Goal: Check status: Check status

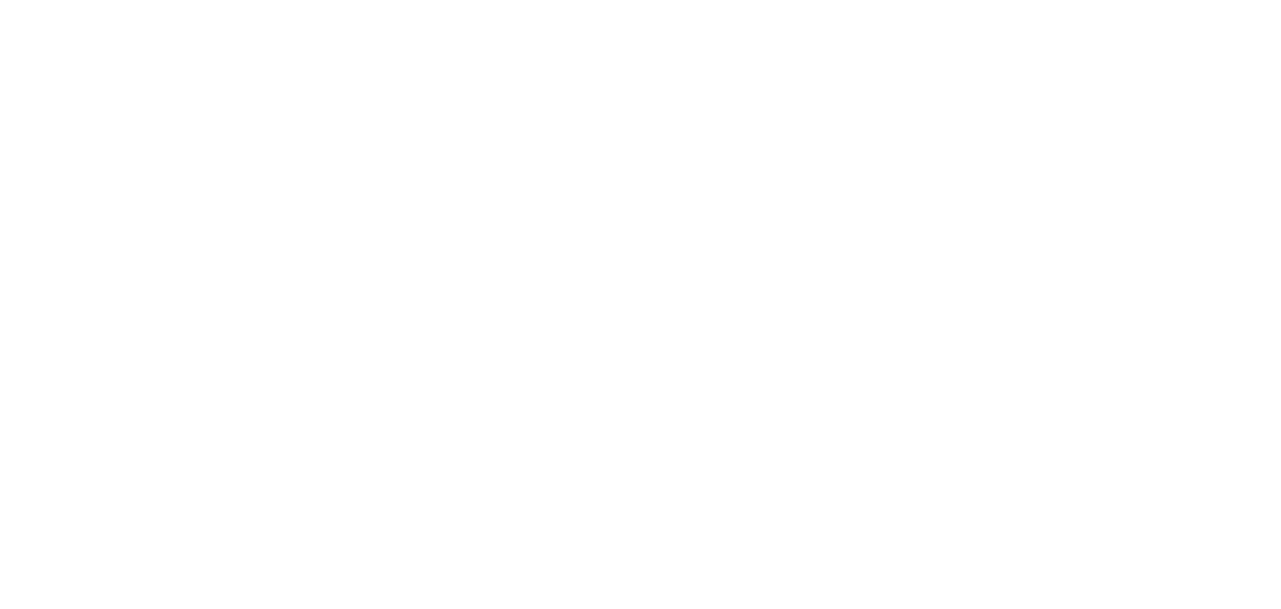
select select "100"
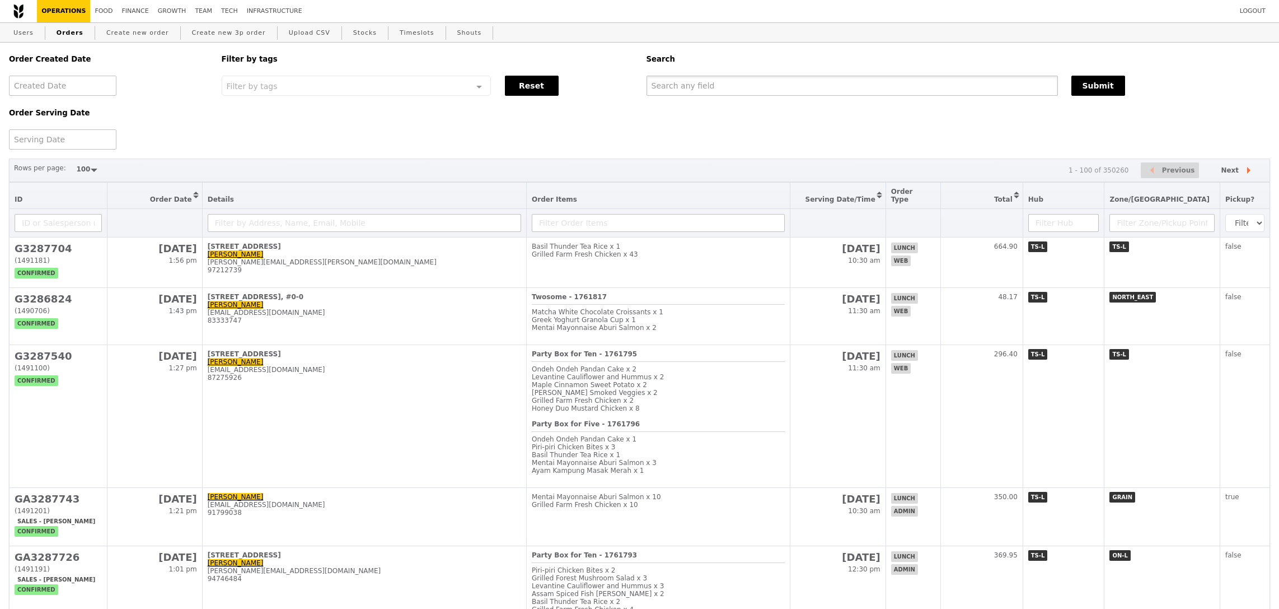
click at [808, 86] on input "text" at bounding box center [853, 86] width 412 height 20
paste input "vincent-lim@nstic.sg"
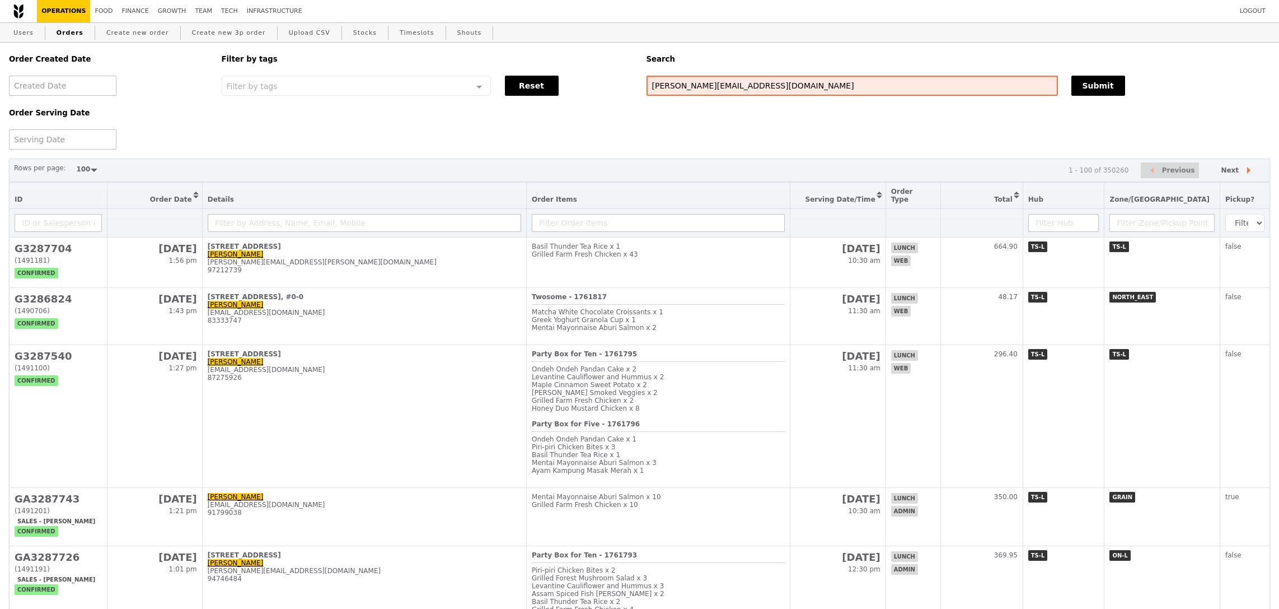
type input "vincent-lim@nstic.sg"
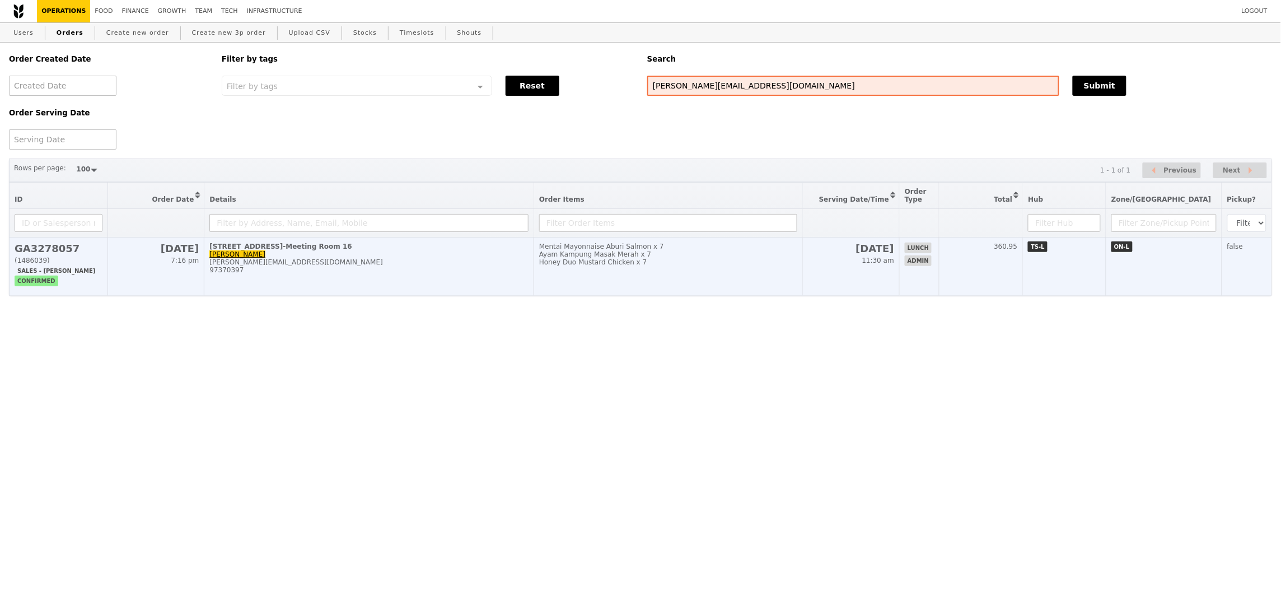
click at [741, 270] on td "Mentai Mayonnaise Aburi Salmon x 7 Ayam Kampung Masak Merah x 7 Honey Duo Musta…" at bounding box center [668, 266] width 269 height 58
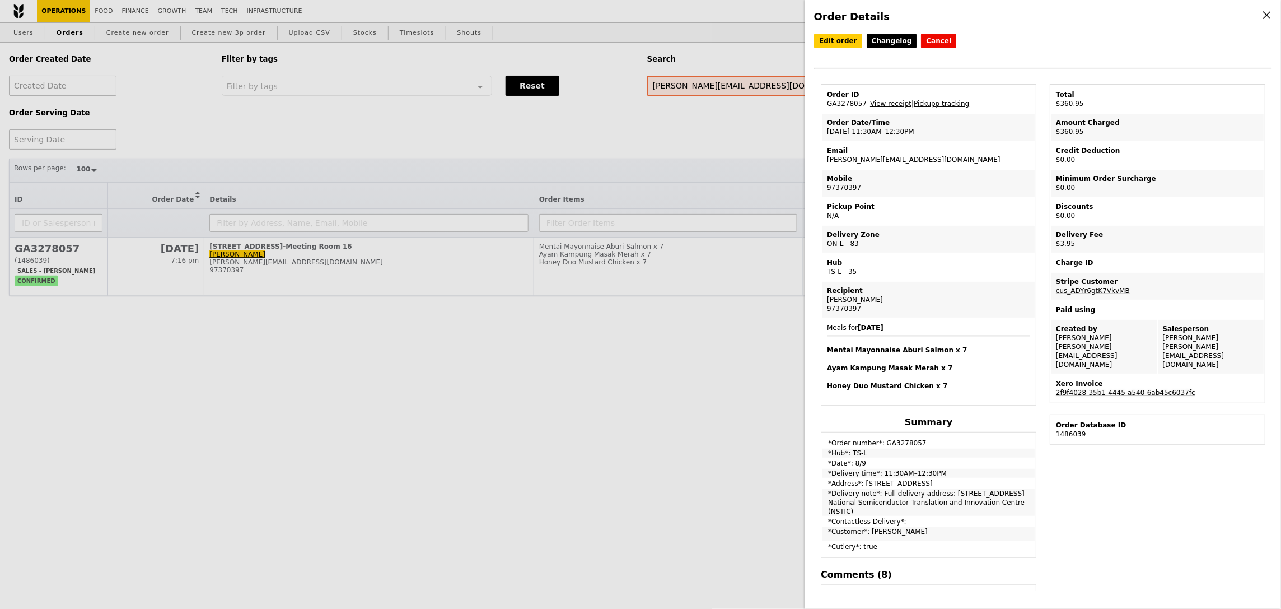
click at [1151, 389] on link "2f9f4028-35b1-4445-a540-6ab45c6037fc" at bounding box center [1125, 393] width 139 height 8
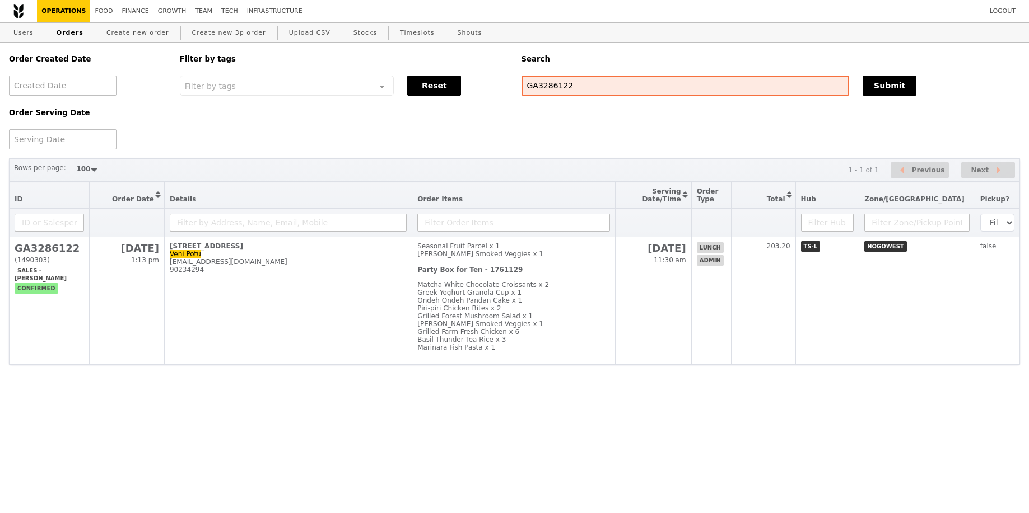
select select "100"
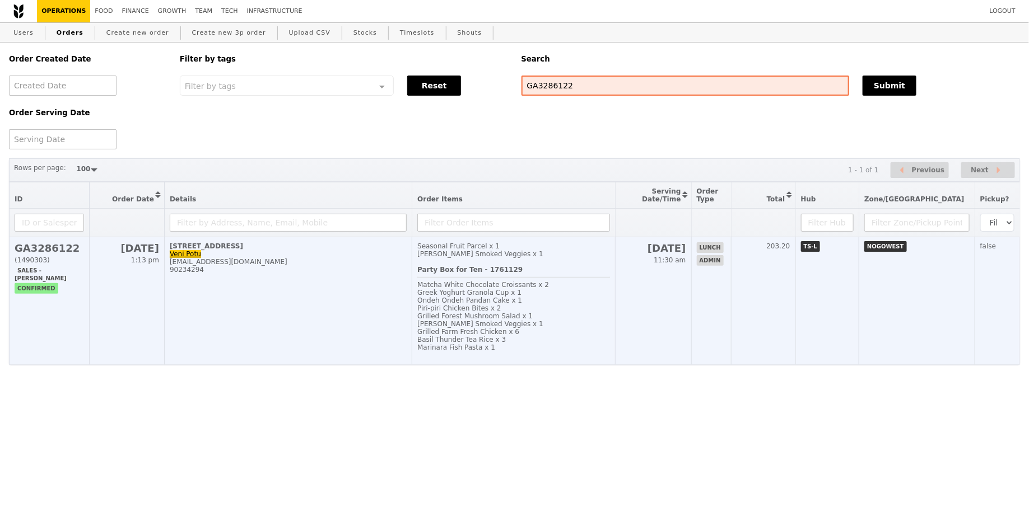
click at [574, 291] on div "Greek Yoghurt Granola Cup x 1" at bounding box center [513, 293] width 192 height 8
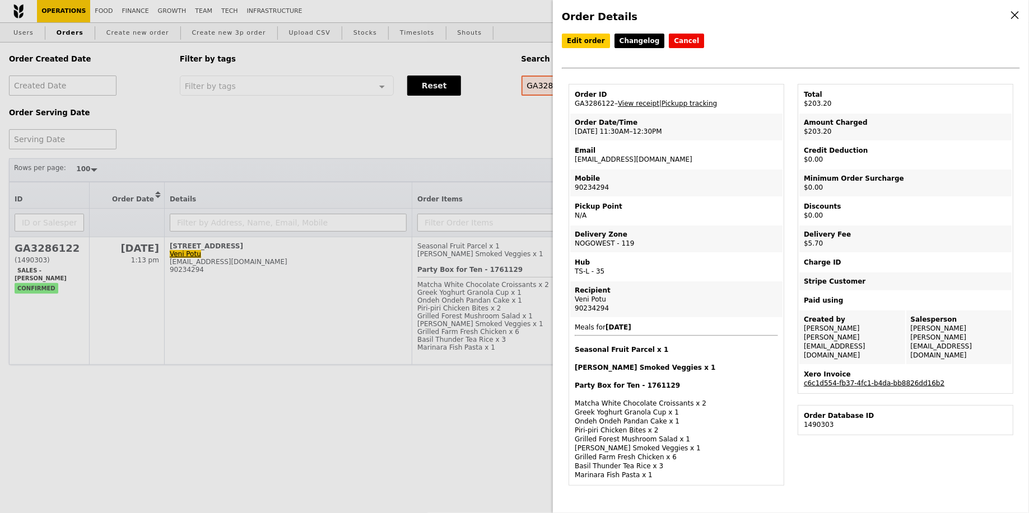
click at [916, 380] on link "c6c1d554-fb37-4fc1-b4da-bb8826dd16b2" at bounding box center [873, 384] width 141 height 8
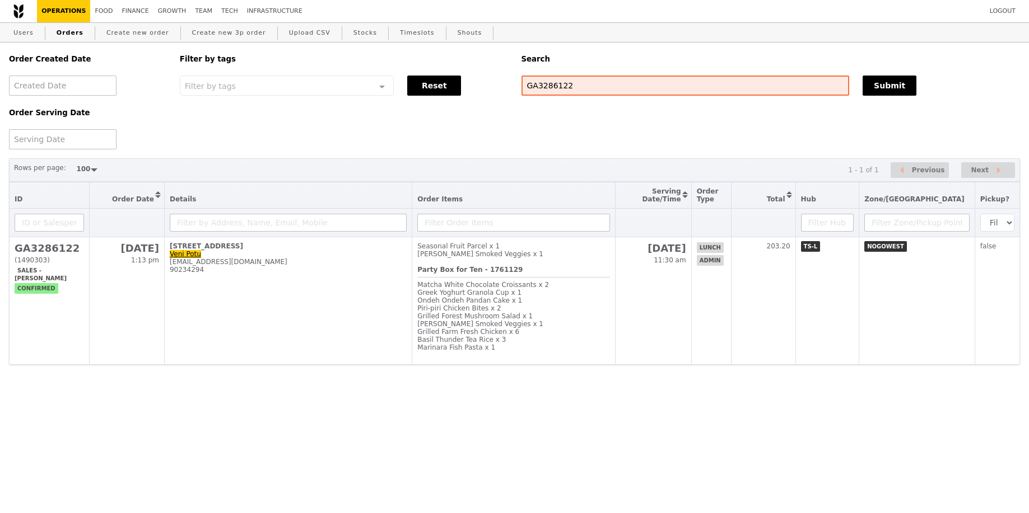
select select "100"
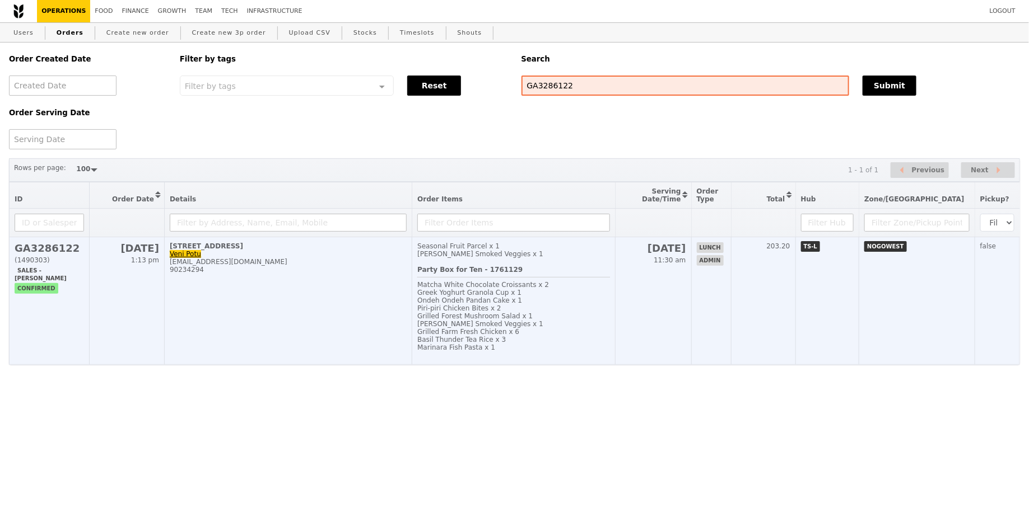
click at [615, 295] on td "Seasonal Fruit Parcel x 1 Rosemary Smoked Veggies x 1 Party Box for Ten - 17611…" at bounding box center [513, 301] width 203 height 128
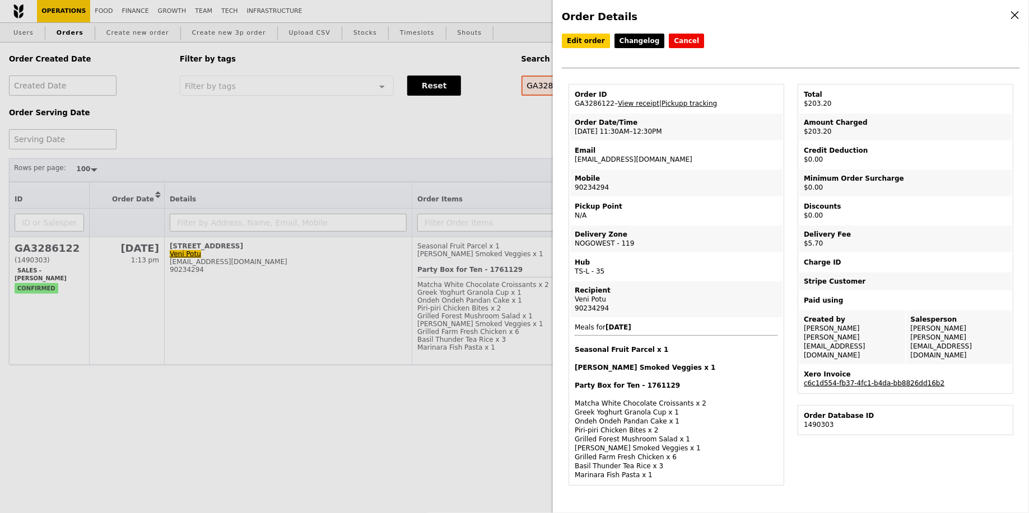
click at [911, 380] on link "c6c1d554-fb37-4fc1-b4da-bb8826dd16b2" at bounding box center [873, 384] width 141 height 8
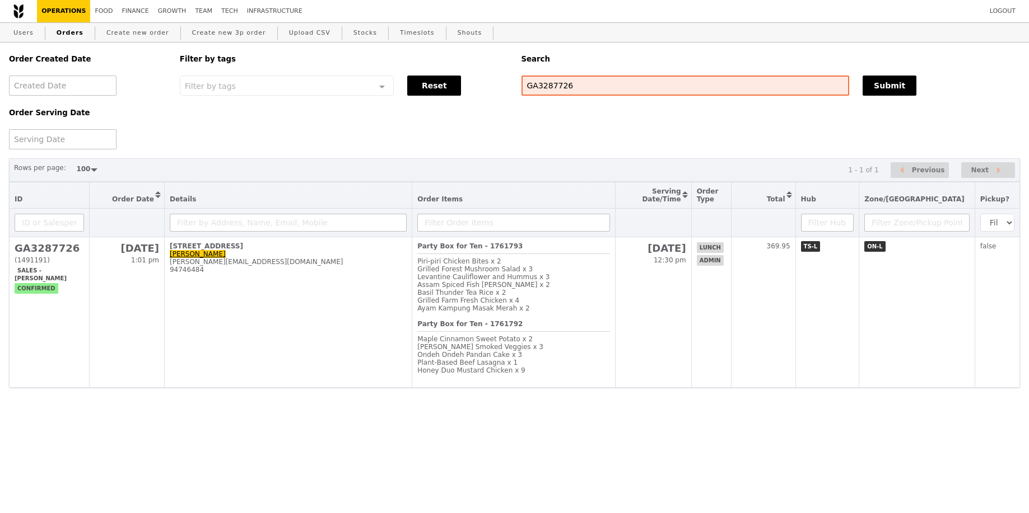
select select "100"
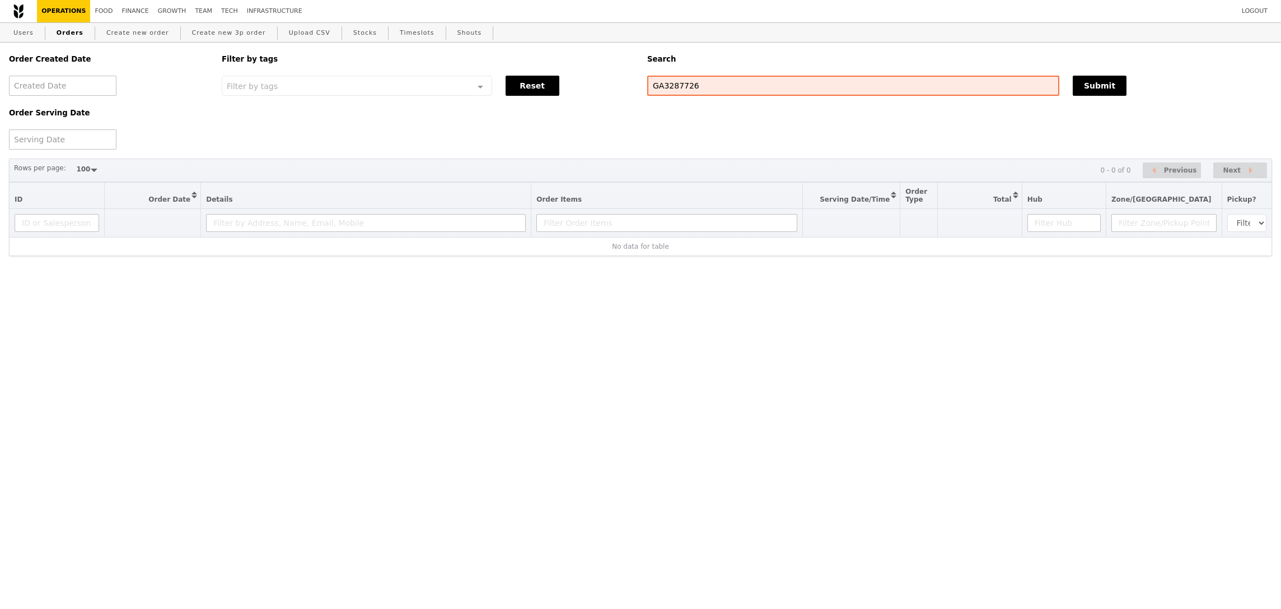
select select "100"
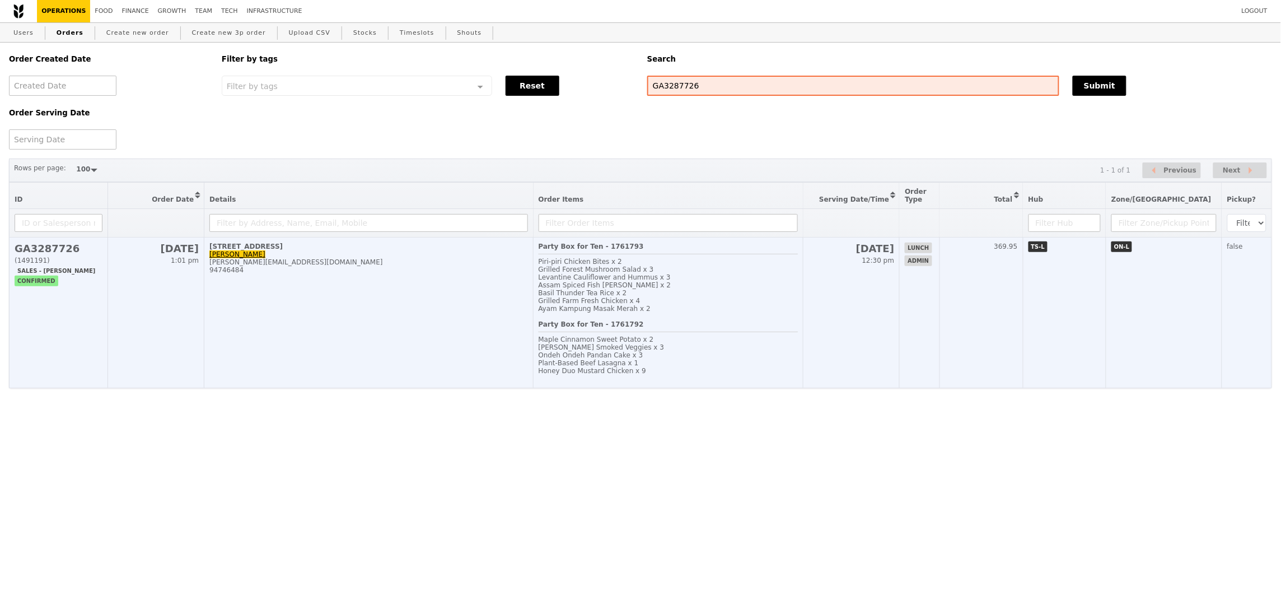
click at [864, 307] on td "26 Sep 12:30 pm" at bounding box center [851, 312] width 97 height 151
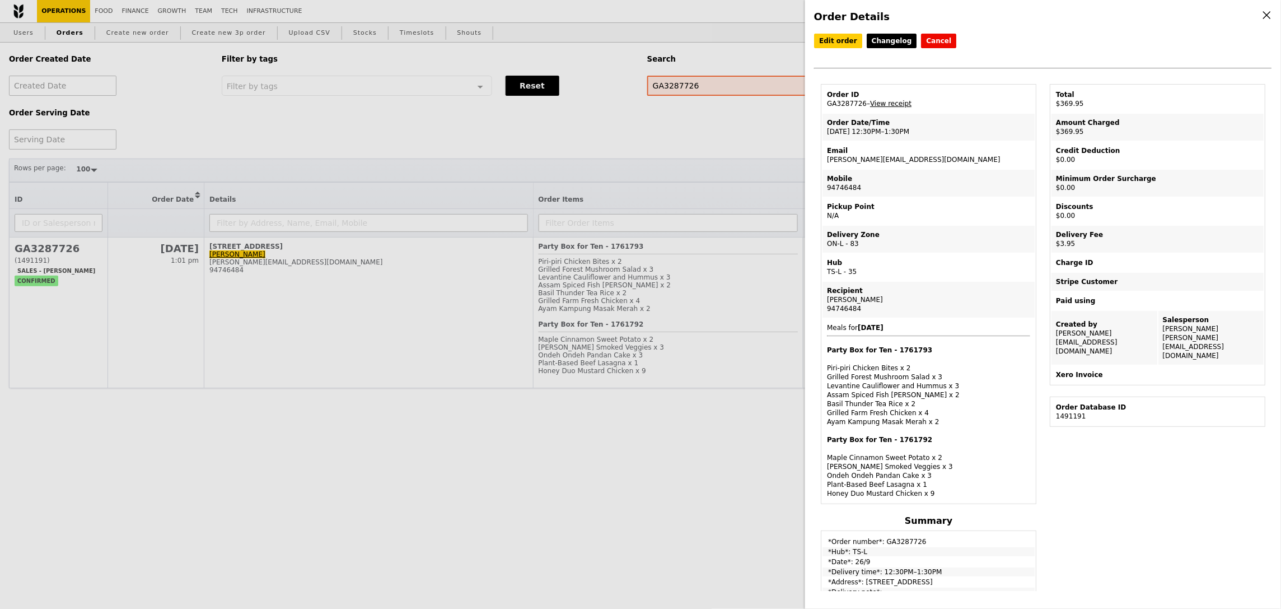
click at [899, 101] on link "View receipt" at bounding box center [890, 104] width 41 height 8
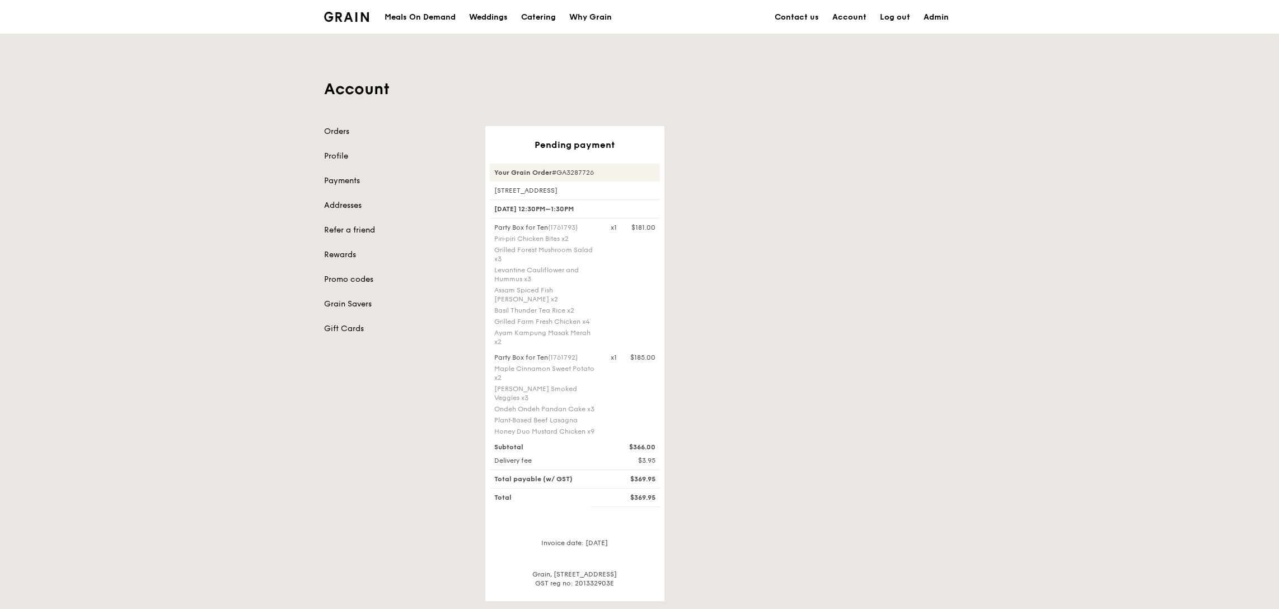
click at [874, 458] on div "Pending payment Your Grain Order #GA3287726 [STREET_ADDRESS] [DATE] 12:30PM–1:3…" at bounding box center [721, 363] width 484 height 475
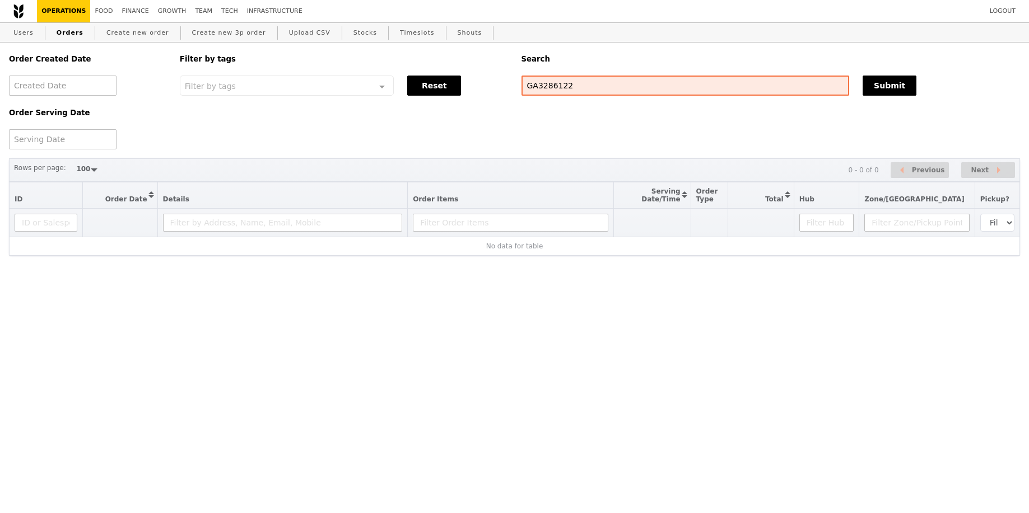
select select "100"
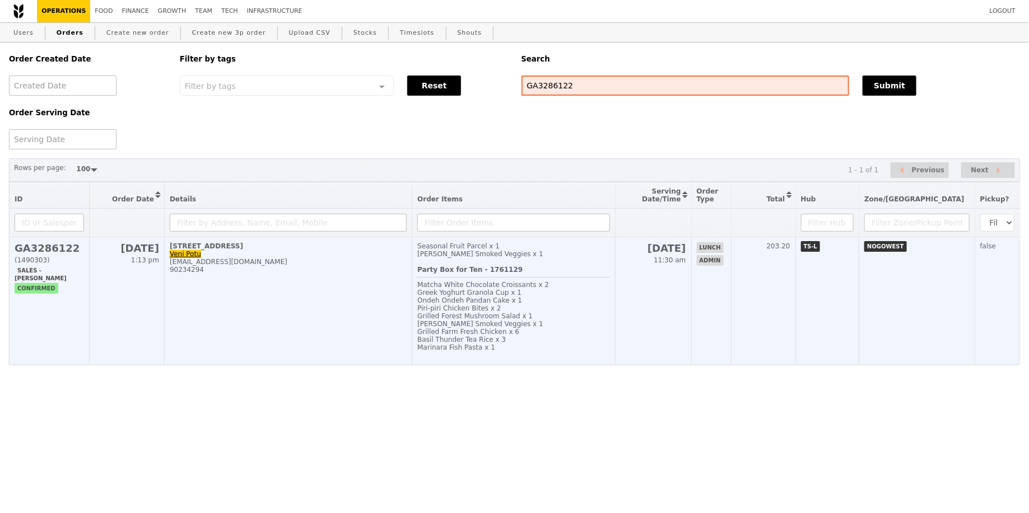
drag, startPoint x: 788, startPoint y: 329, endPoint x: 779, endPoint y: 332, distance: 10.1
click at [789, 326] on td "203.20" at bounding box center [763, 301] width 64 height 128
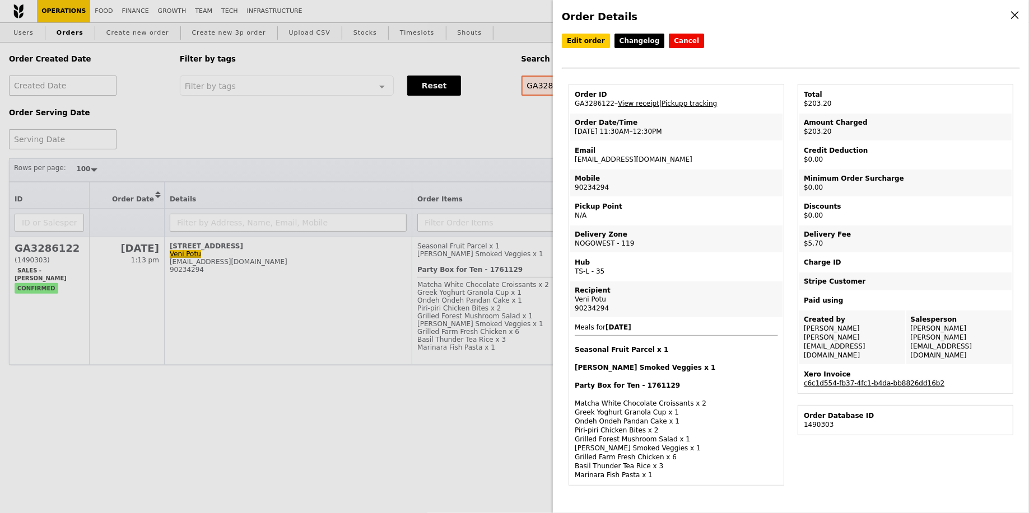
click at [873, 380] on link "c6c1d554-fb37-4fc1-b4da-bb8826dd16b2" at bounding box center [873, 384] width 141 height 8
